Goal: Find specific page/section: Find specific page/section

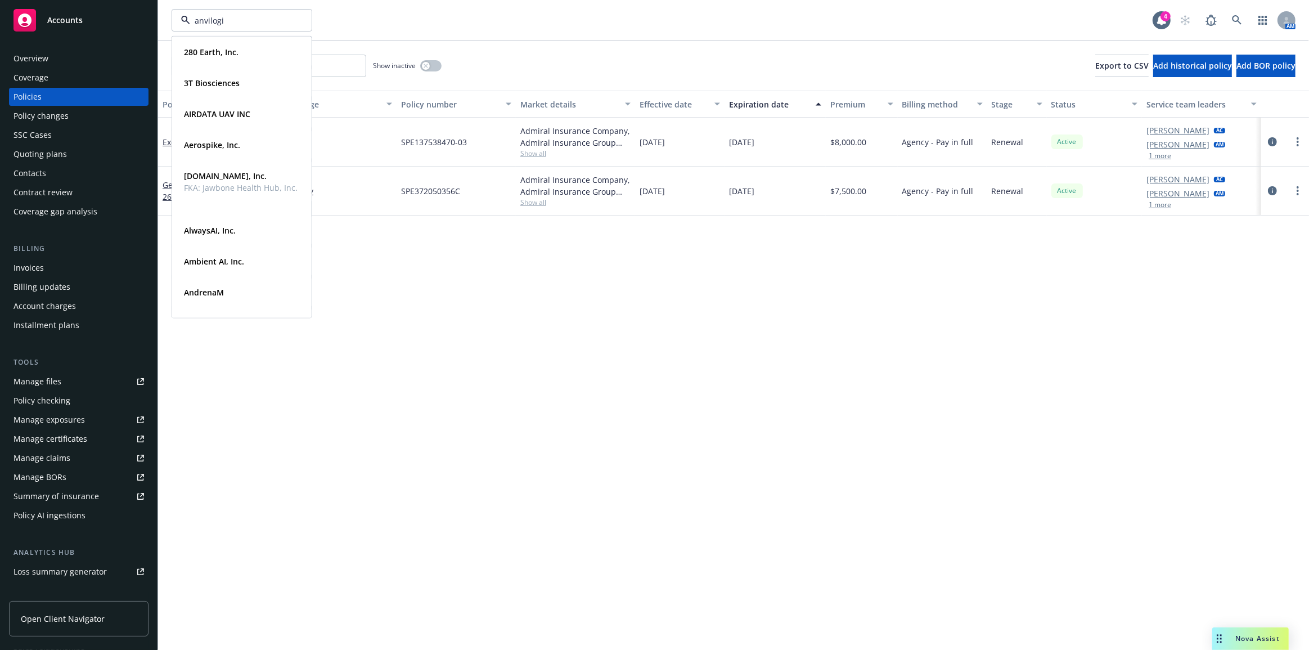
type input "anvilogic"
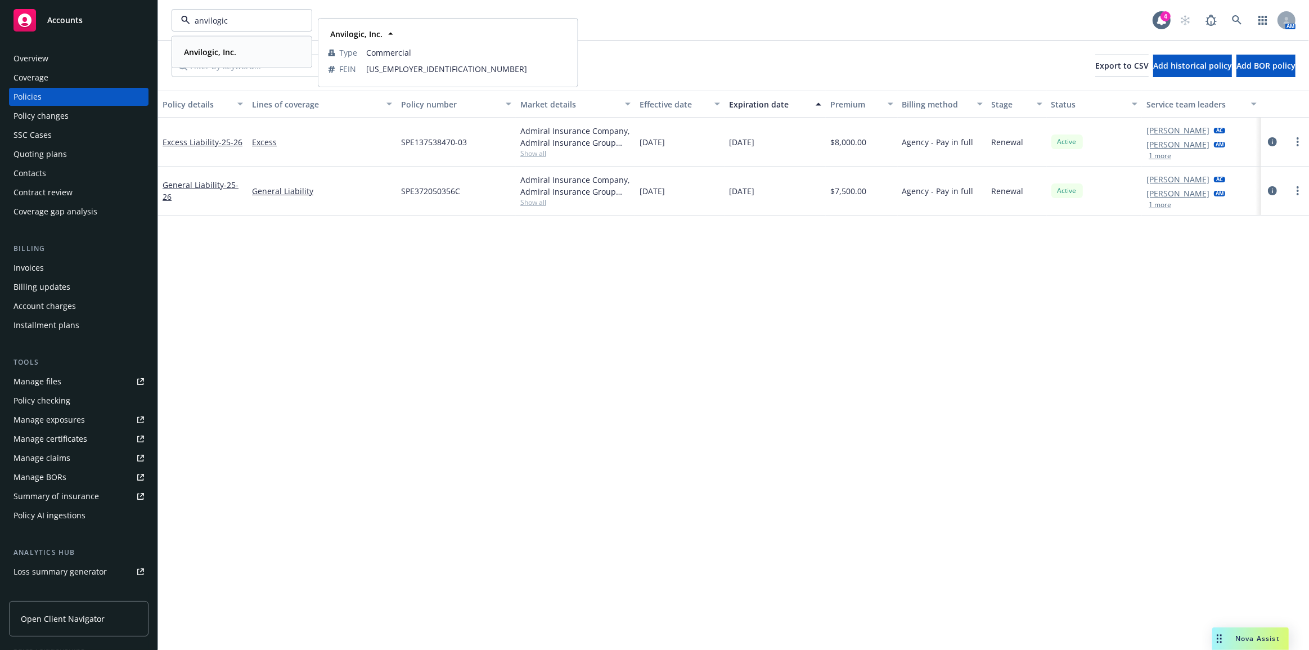
click at [274, 45] on div "Anvilogic, Inc." at bounding box center [241, 52] width 125 height 16
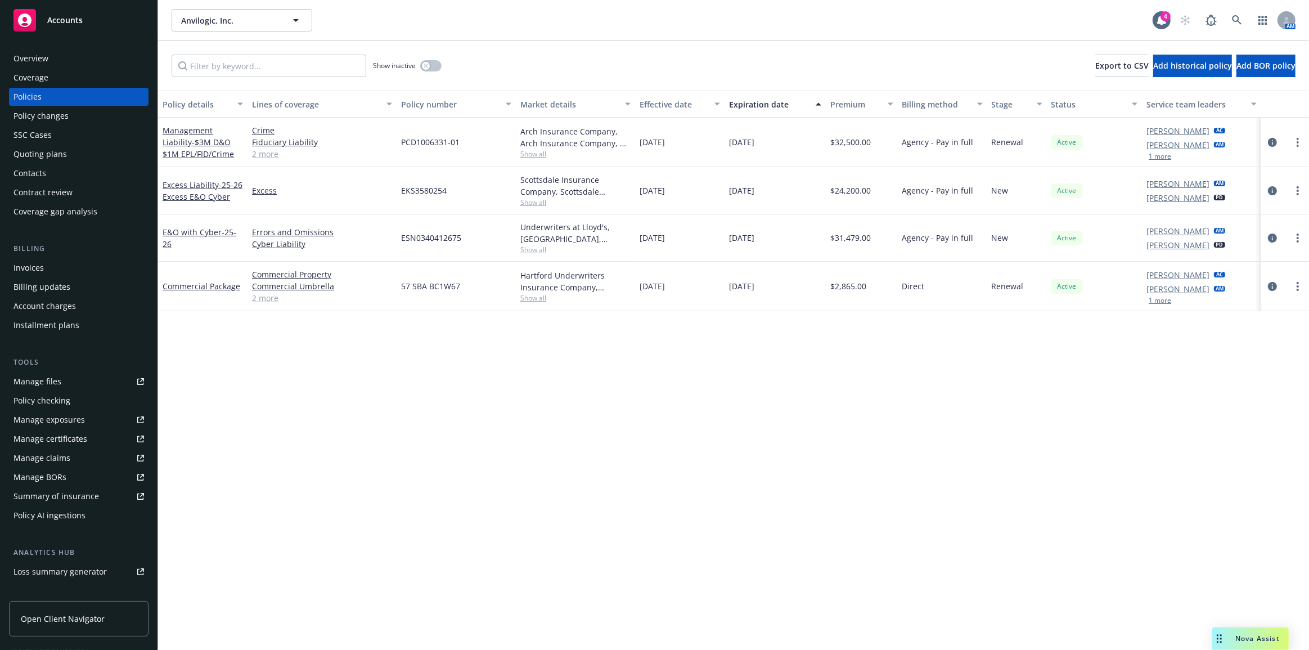
click at [771, 464] on div "Policy details Lines of coverage Policy number Market details Effective date Ex…" at bounding box center [733, 371] width 1151 height 560
click at [1244, 20] on link at bounding box center [1237, 20] width 23 height 23
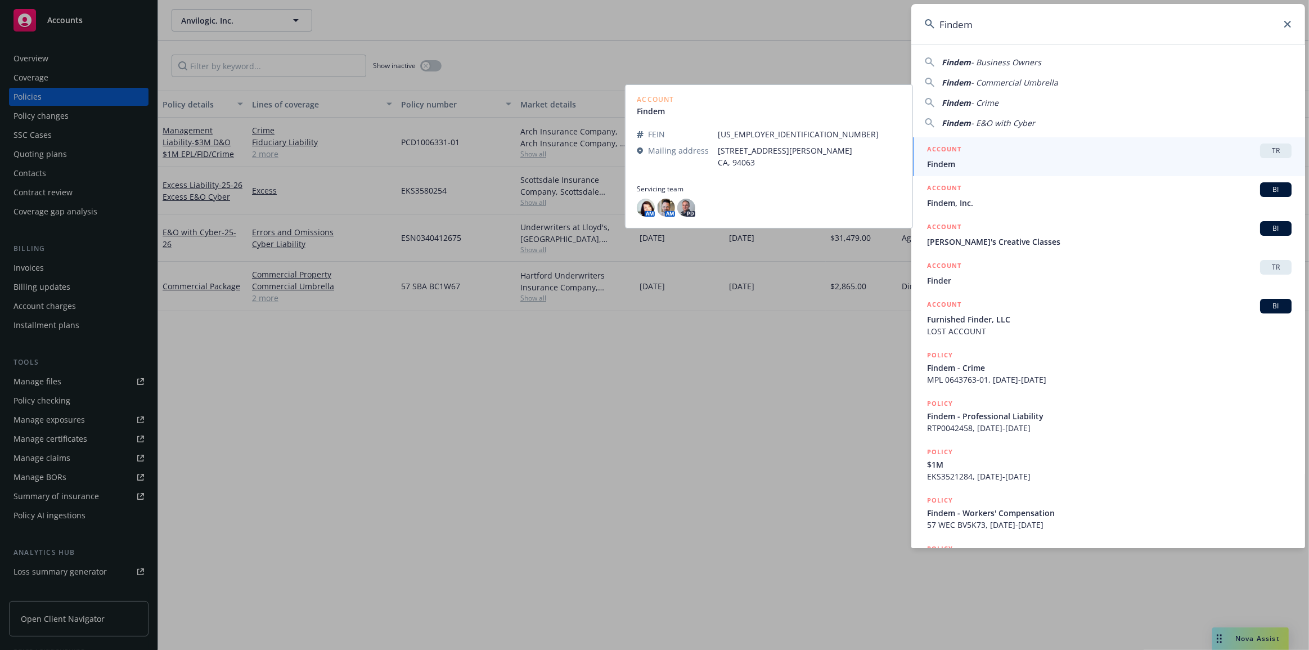
type input "Findem"
click at [1194, 190] on div "ACCOUNT BI" at bounding box center [1109, 189] width 365 height 15
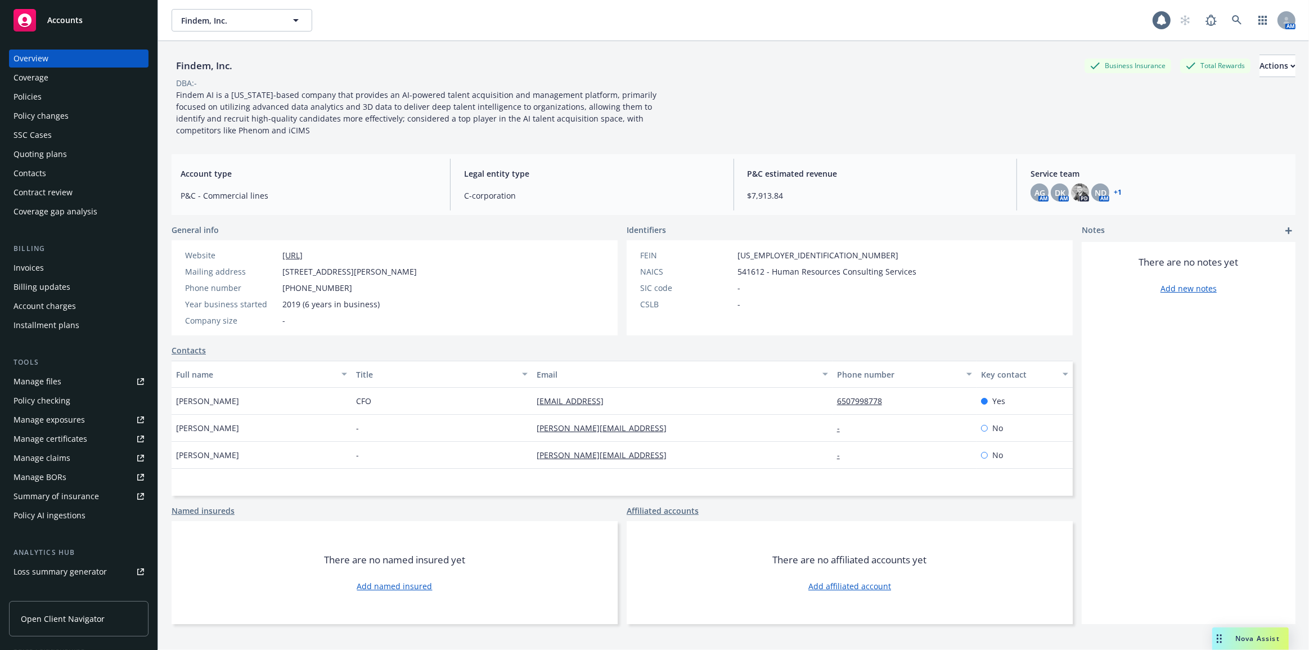
click at [134, 95] on div "Policies" at bounding box center [79, 97] width 131 height 18
